Goal: Information Seeking & Learning: Learn about a topic

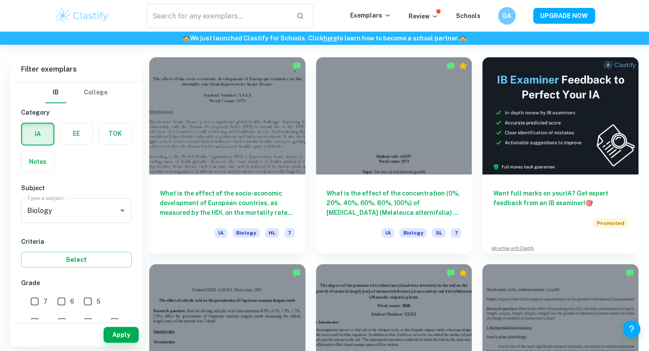
scroll to position [238, 0]
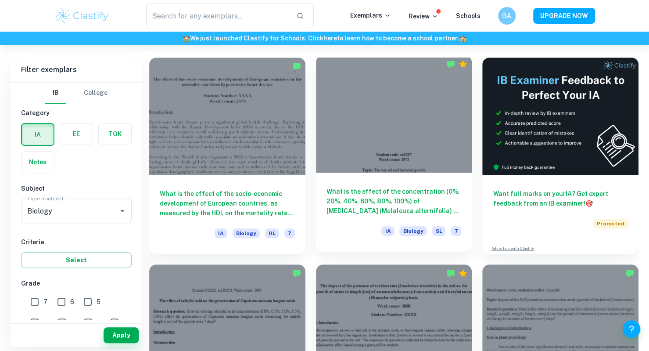
click at [316, 204] on div "What is the effect of the concentration (0%, 20%, 40%, 60%, 80%, 100%) of [MEDI…" at bounding box center [394, 211] width 156 height 79
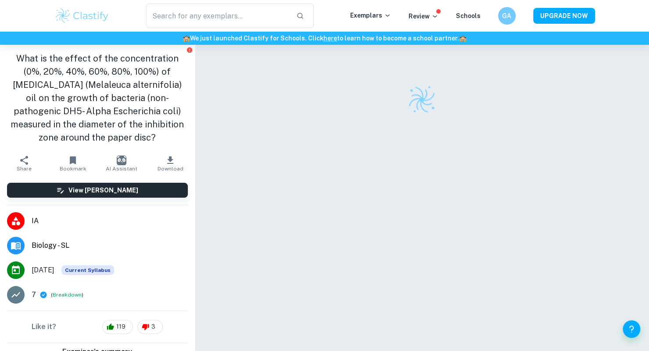
drag, startPoint x: 316, startPoint y: 204, endPoint x: 322, endPoint y: 200, distance: 7.9
click at [322, 200] on div at bounding box center [421, 209] width 393 height 329
drag, startPoint x: 322, startPoint y: 200, endPoint x: 309, endPoint y: 198, distance: 13.7
click at [309, 198] on div at bounding box center [421, 209] width 393 height 329
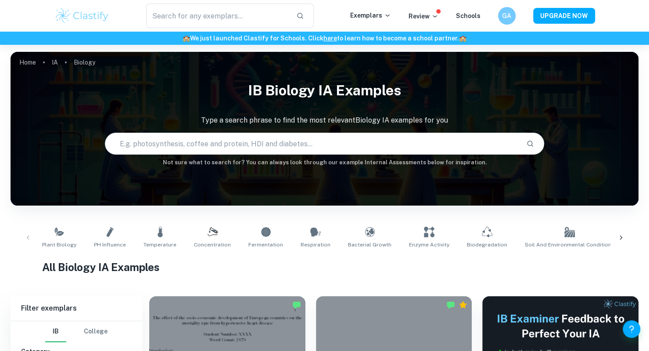
scroll to position [238, 0]
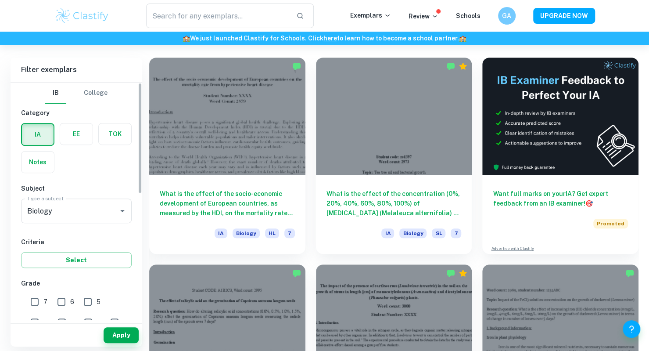
click at [33, 308] on input "7" at bounding box center [35, 302] width 18 height 18
checkbox input "true"
click at [119, 332] on button "Apply" at bounding box center [121, 335] width 35 height 16
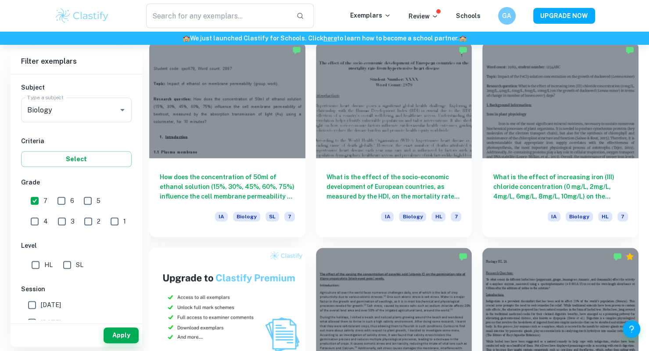
scroll to position [463, 0]
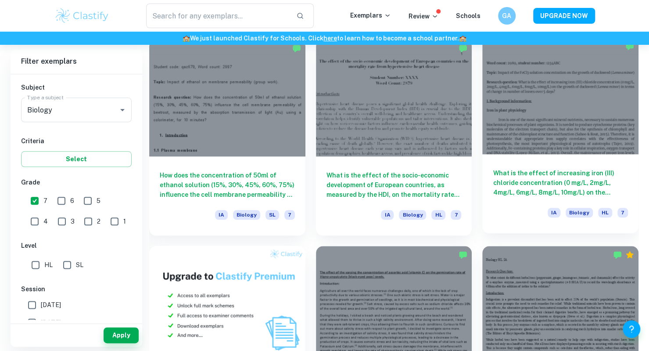
click at [523, 191] on h6 "What is the effect of increasing iron (III) chloride concentration (0 mg/L, 2mg…" at bounding box center [560, 182] width 135 height 29
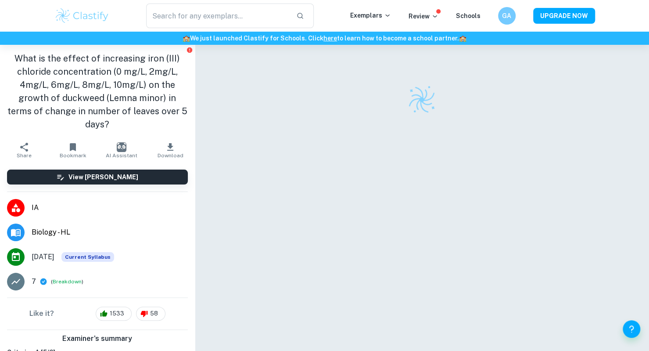
scroll to position [45, 0]
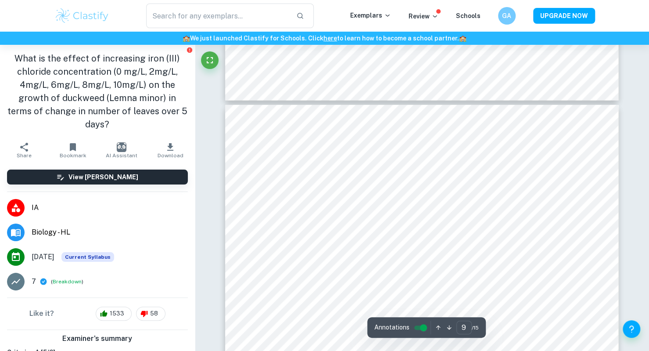
type input "10"
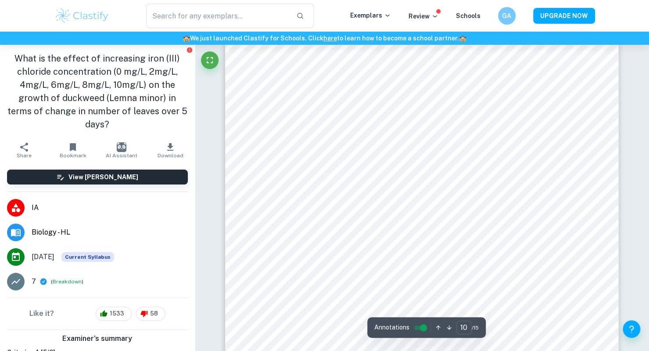
scroll to position [5141, 0]
